Goal: Information Seeking & Learning: Learn about a topic

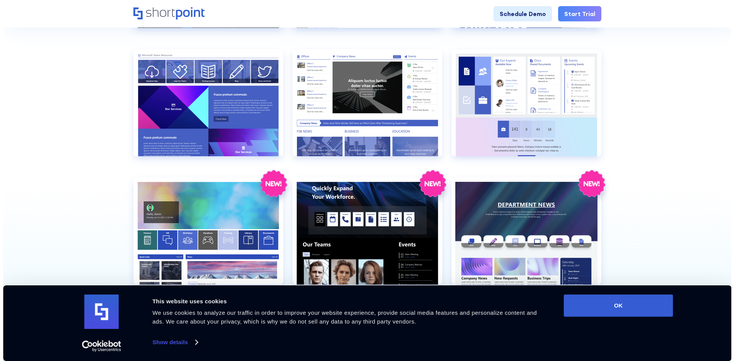
scroll to position [803, 0]
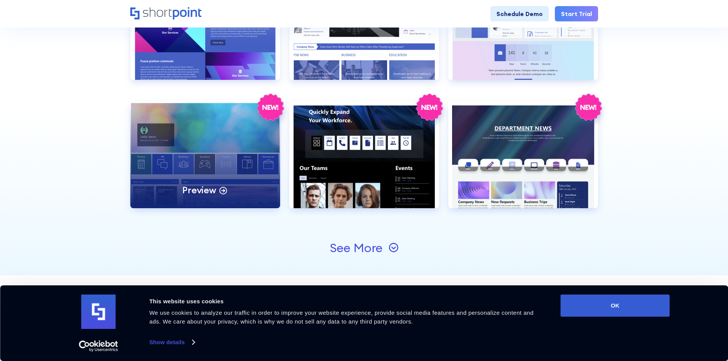
click at [192, 115] on div "Preview" at bounding box center [205, 154] width 150 height 107
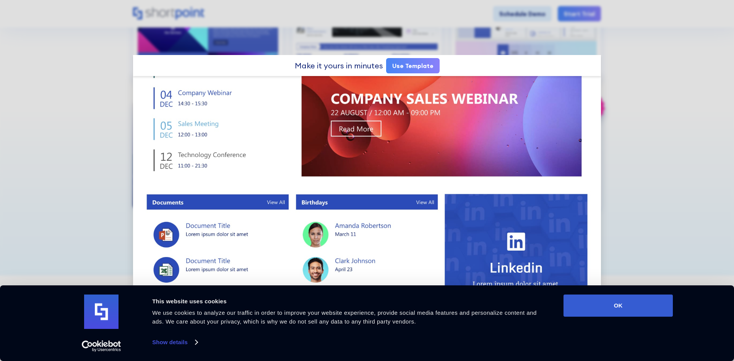
scroll to position [462, 0]
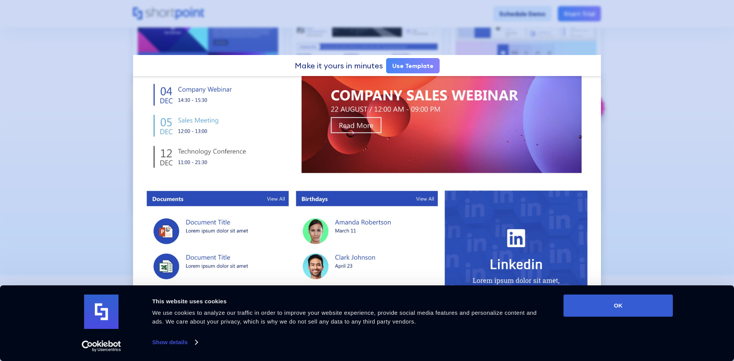
click at [643, 141] on div at bounding box center [367, 180] width 734 height 361
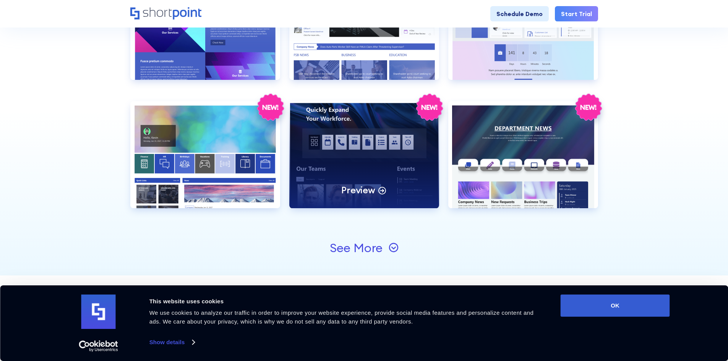
click at [407, 147] on div "Preview" at bounding box center [364, 154] width 150 height 107
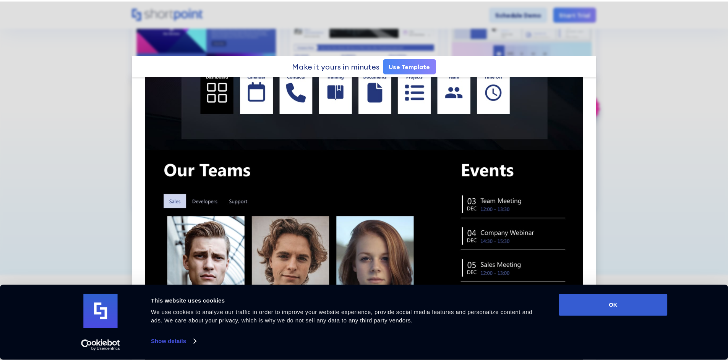
scroll to position [268, 0]
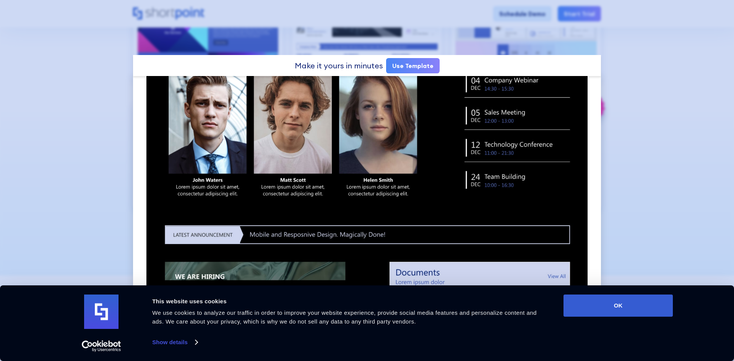
click at [628, 127] on div at bounding box center [367, 180] width 734 height 361
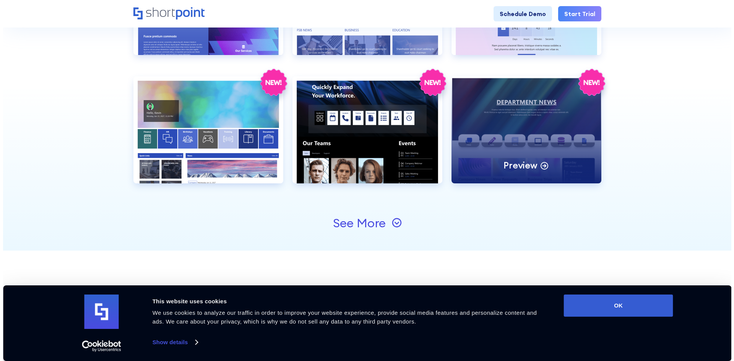
scroll to position [841, 0]
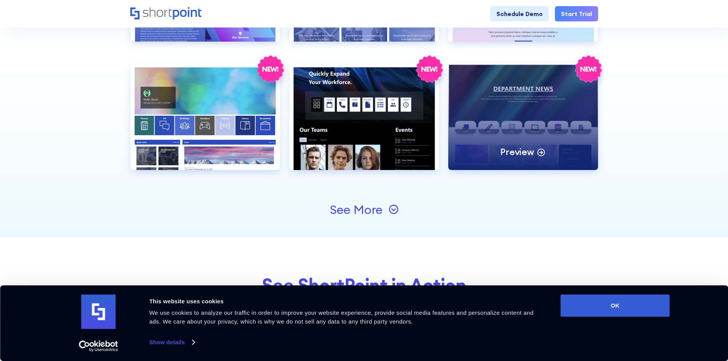
click at [556, 134] on div "Preview" at bounding box center [524, 116] width 150 height 107
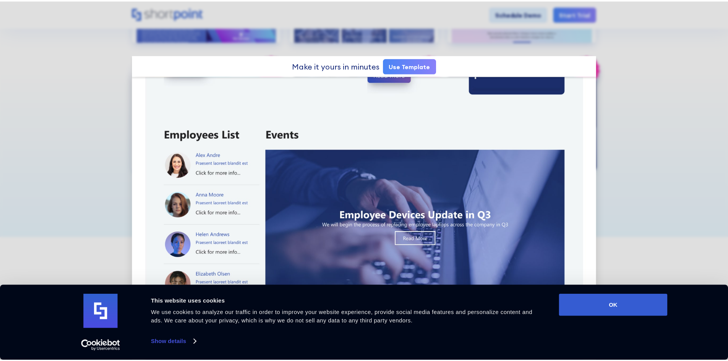
scroll to position [421, 0]
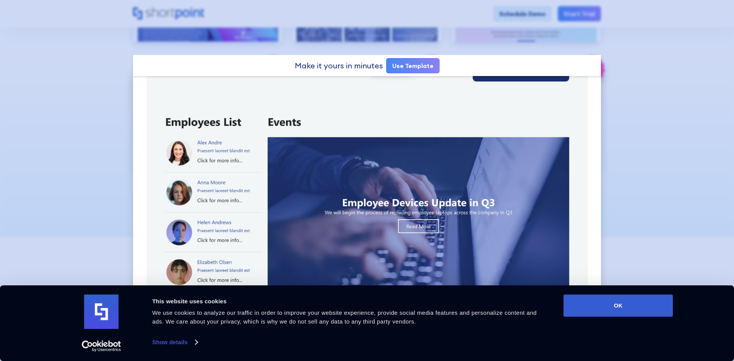
click at [619, 135] on div at bounding box center [367, 180] width 734 height 361
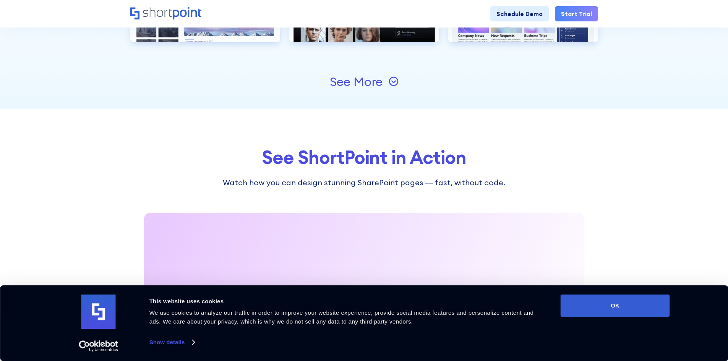
scroll to position [956, 0]
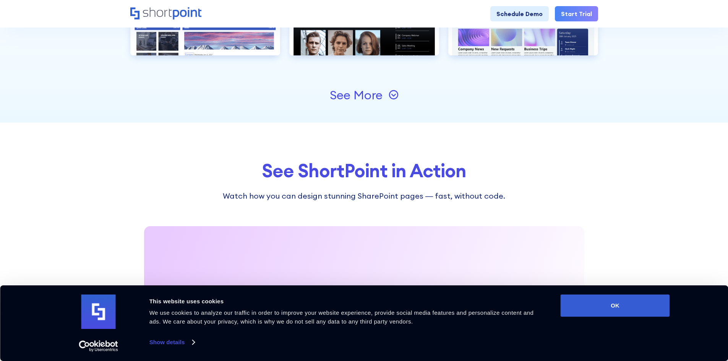
click at [389, 95] on icon at bounding box center [394, 95] width 10 height 10
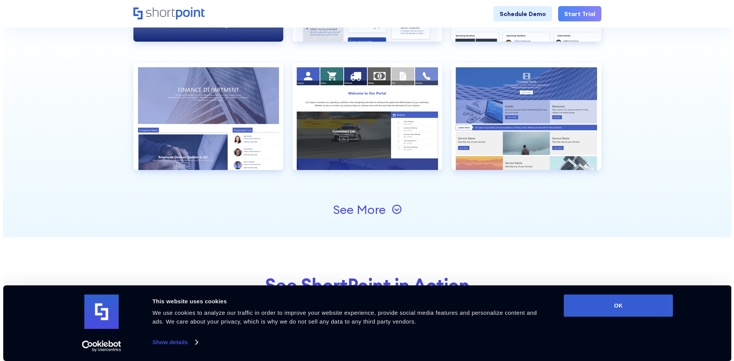
scroll to position [1109, 0]
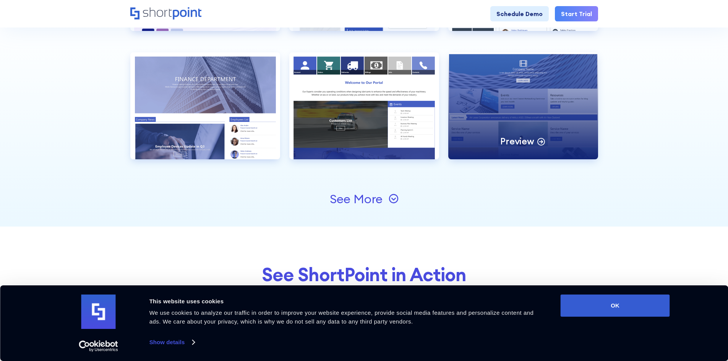
click at [471, 128] on div "Preview" at bounding box center [524, 105] width 150 height 107
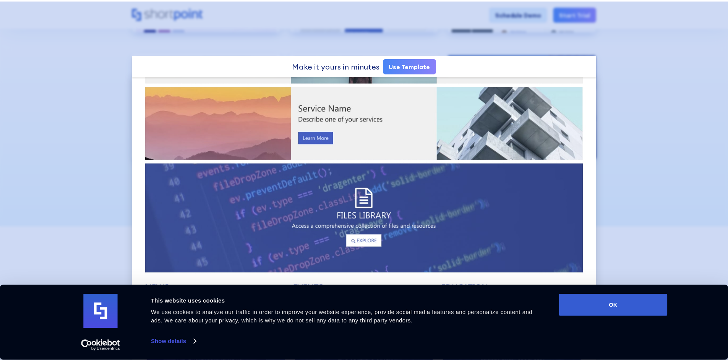
scroll to position [306, 0]
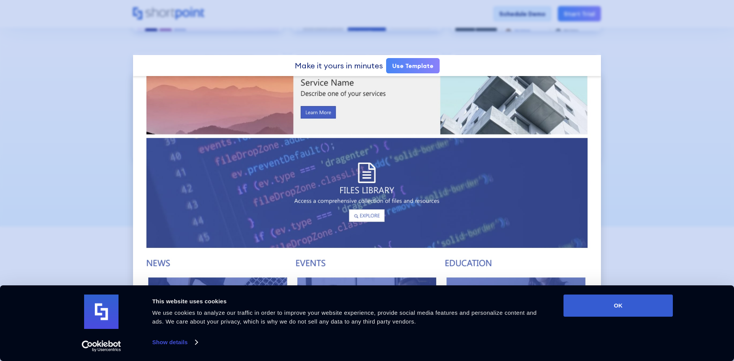
click at [661, 135] on div at bounding box center [367, 180] width 734 height 361
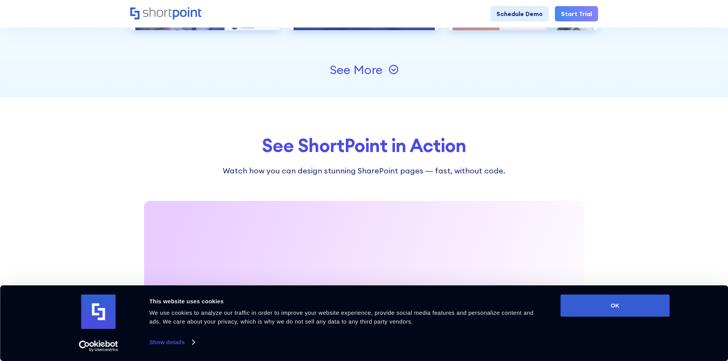
scroll to position [1185, 0]
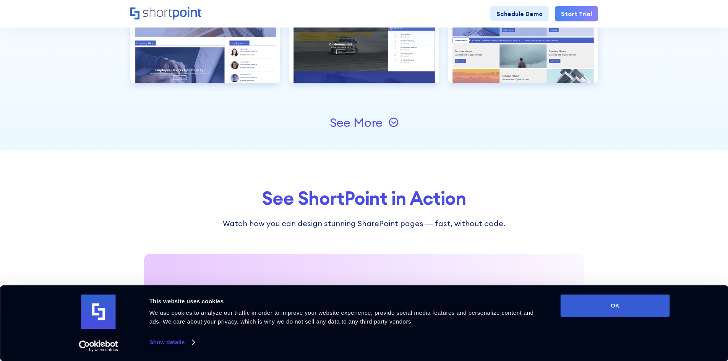
click at [370, 120] on div "See More" at bounding box center [356, 123] width 53 height 12
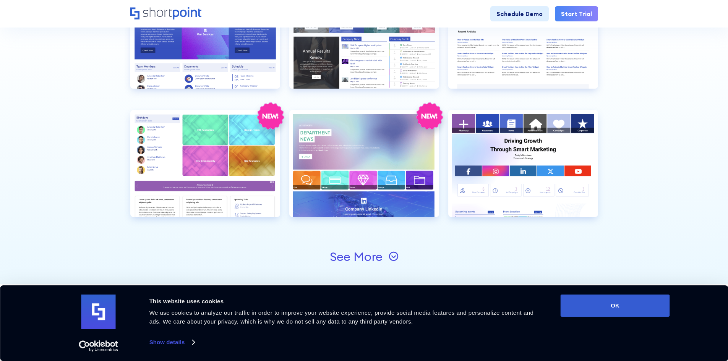
scroll to position [1338, 0]
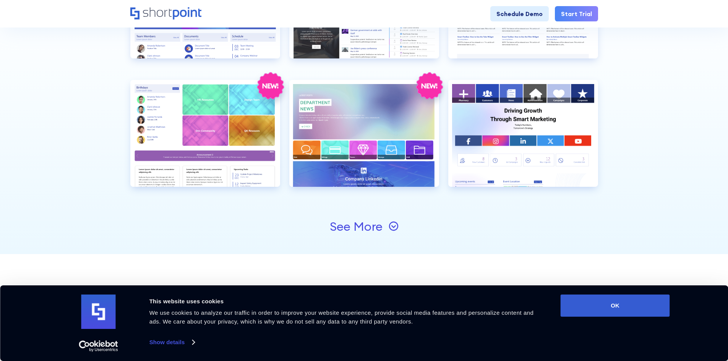
click at [378, 228] on div "See More" at bounding box center [356, 227] width 53 height 12
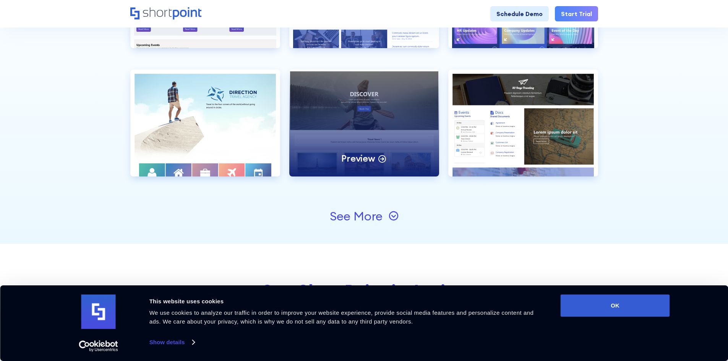
scroll to position [1606, 0]
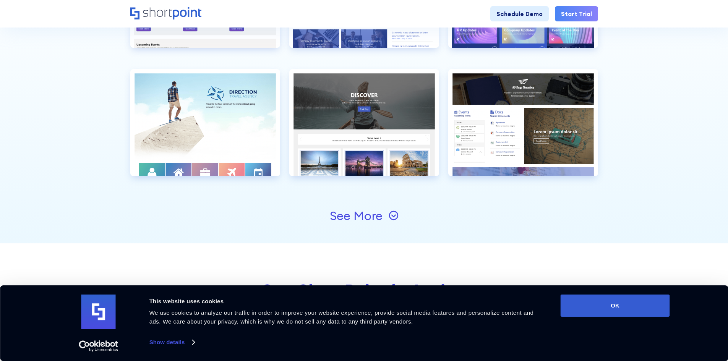
click at [395, 216] on icon at bounding box center [393, 216] width 5 height 3
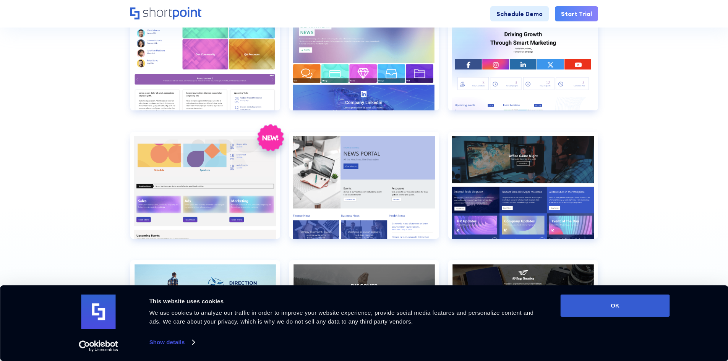
scroll to position [1109, 0]
